Goal: Task Accomplishment & Management: Manage account settings

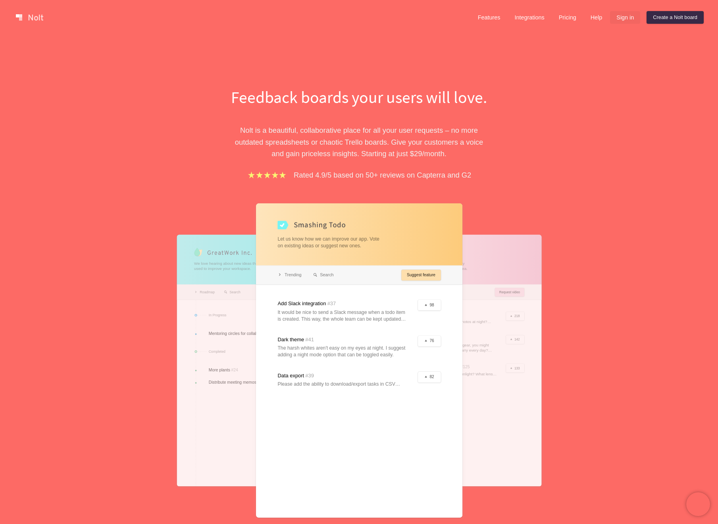
click at [626, 17] on link "Sign in" at bounding box center [625, 17] width 30 height 13
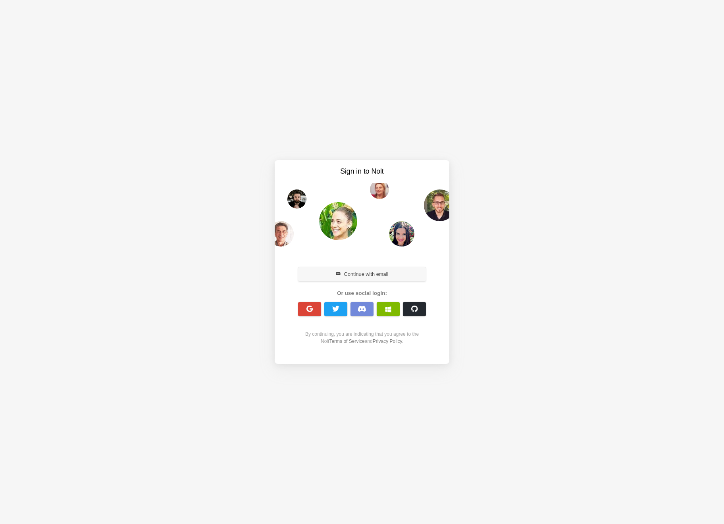
click at [374, 275] on button "Continue with email" at bounding box center [362, 274] width 128 height 14
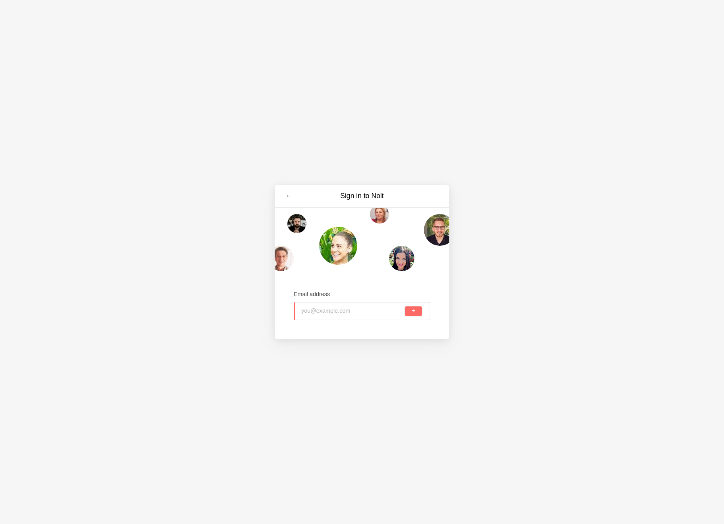
click at [351, 315] on input "email" at bounding box center [352, 311] width 102 height 17
type input "e"
type input "info@wonderreklam.com"
click at [405, 307] on button "submit" at bounding box center [413, 312] width 17 height 10
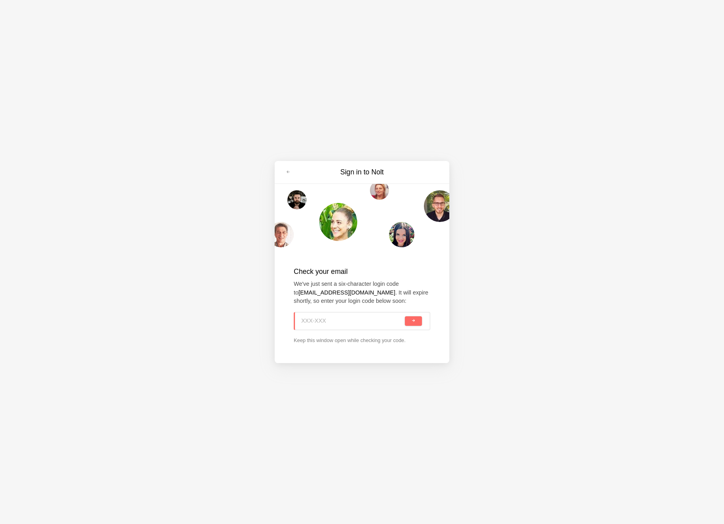
paste input "YZ5-VDQ"
type input "YZ5-VDQ"
click at [415, 321] on button "submit" at bounding box center [413, 322] width 17 height 10
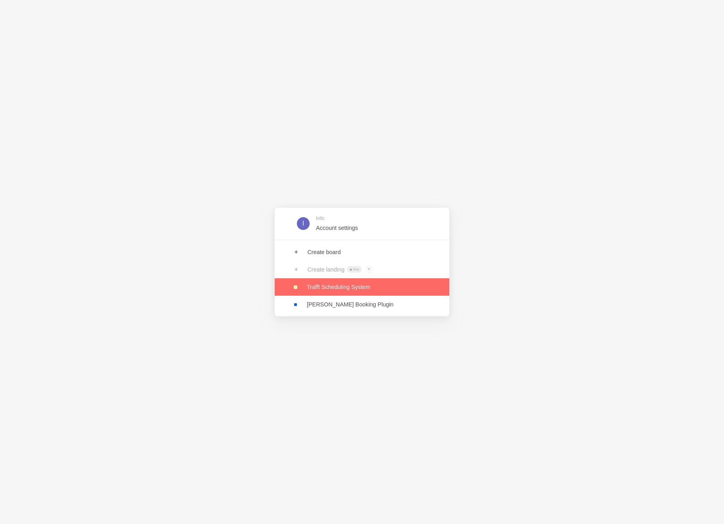
click at [342, 287] on link at bounding box center [362, 286] width 175 height 17
